Goal: Register for event/course

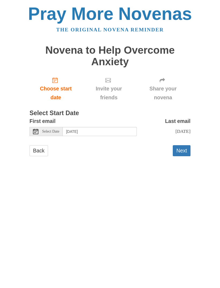
click at [186, 150] on button "Next" at bounding box center [182, 150] width 18 height 11
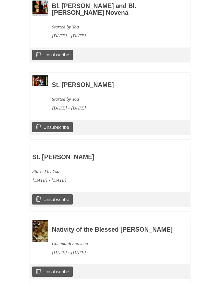
scroll to position [356, 0]
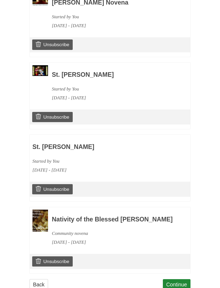
click at [177, 282] on link "Continue" at bounding box center [177, 284] width 28 height 11
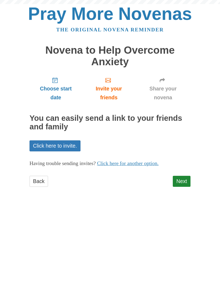
scroll to position [0, 0]
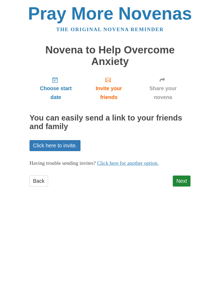
click at [182, 176] on link "Next" at bounding box center [182, 181] width 18 height 11
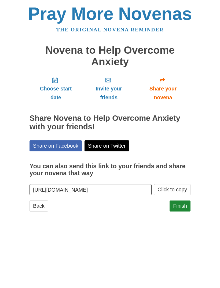
click at [180, 204] on link "Finish" at bounding box center [179, 205] width 21 height 11
